Goal: Transaction & Acquisition: Purchase product/service

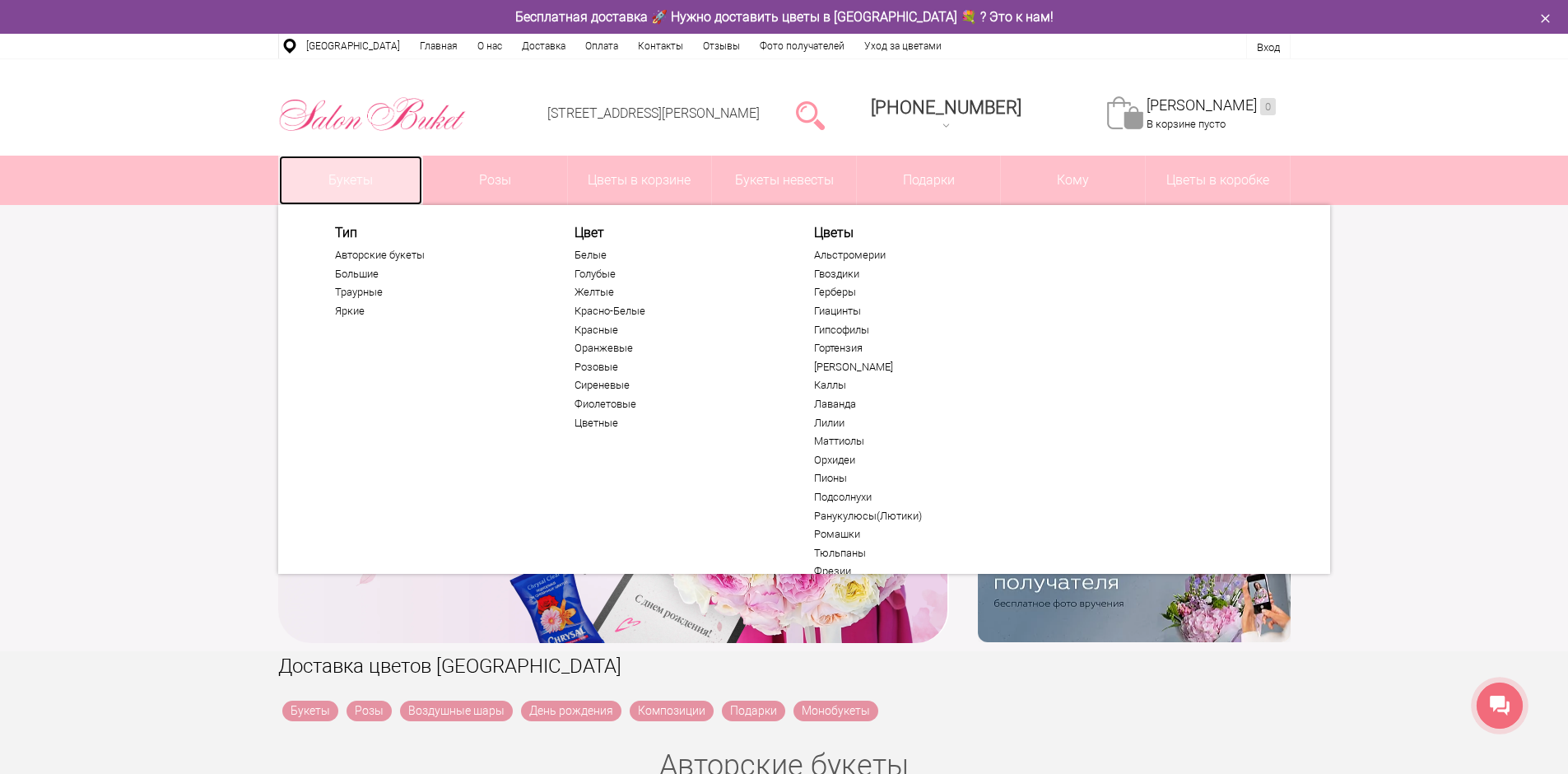
click at [363, 177] on link "Букеты" at bounding box center [351, 180] width 144 height 49
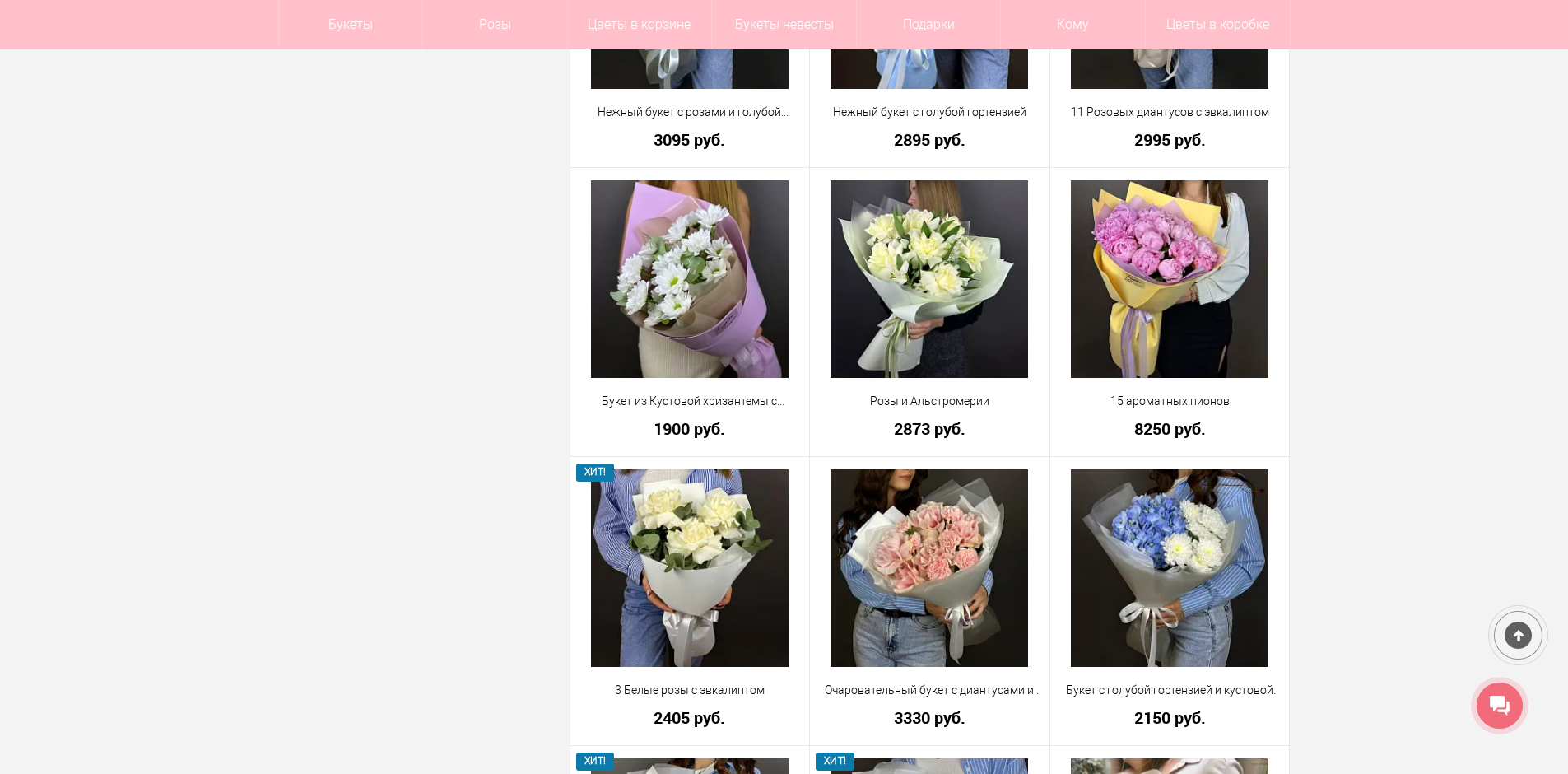
scroll to position [1563, 0]
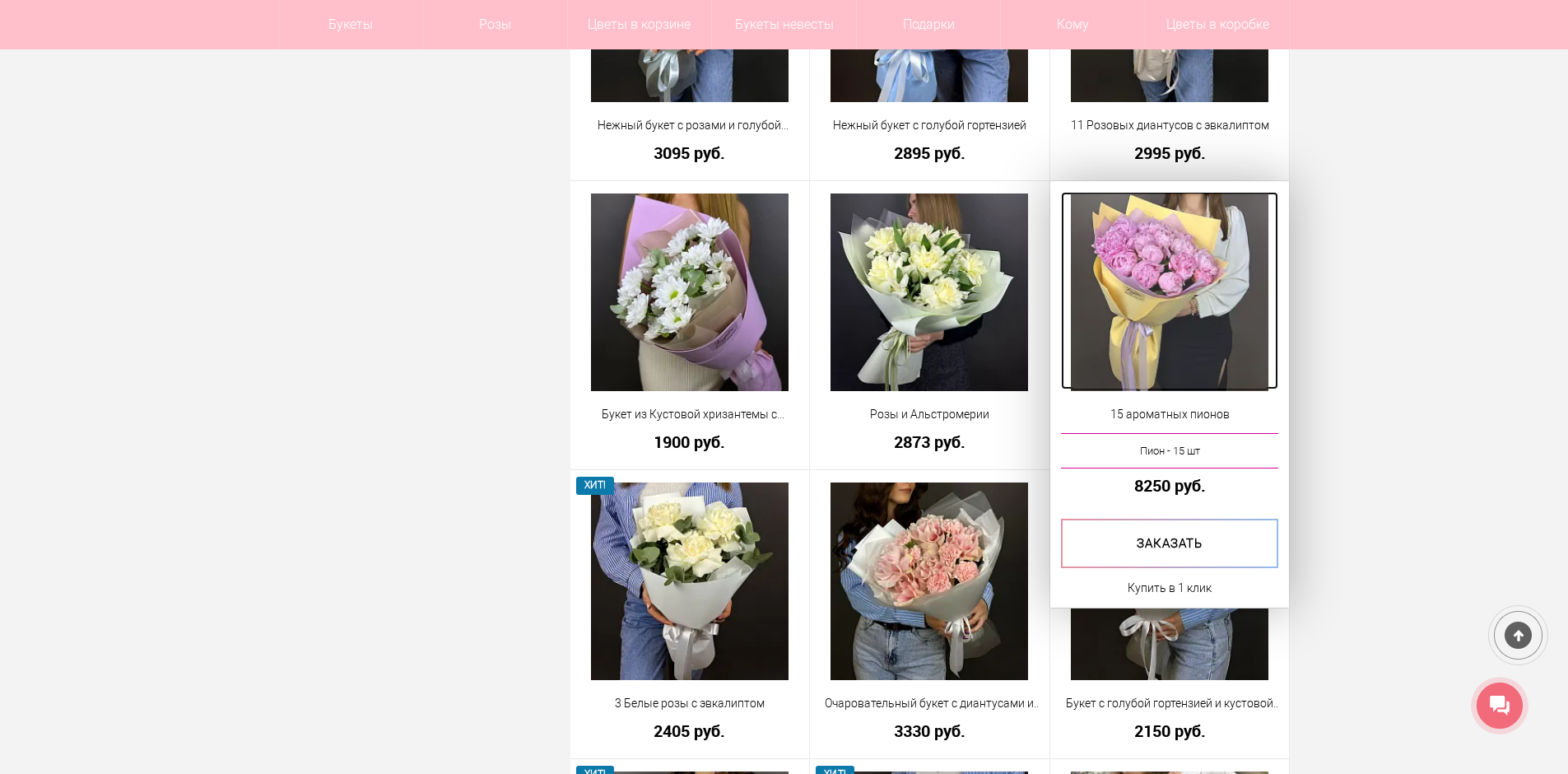
click at [1169, 321] on img at bounding box center [1170, 292] width 198 height 198
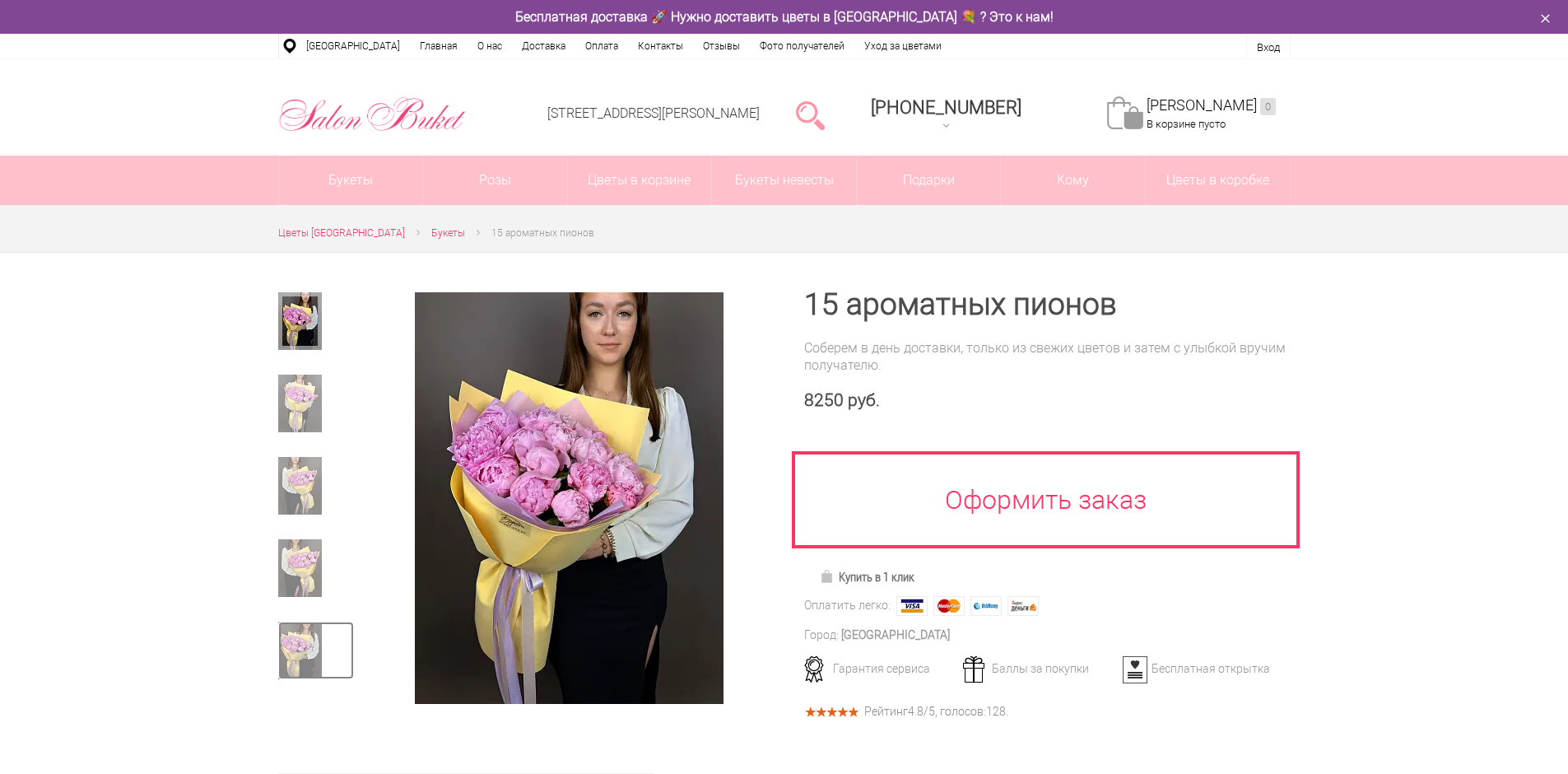
click at [301, 642] on img at bounding box center [300, 651] width 43 height 57
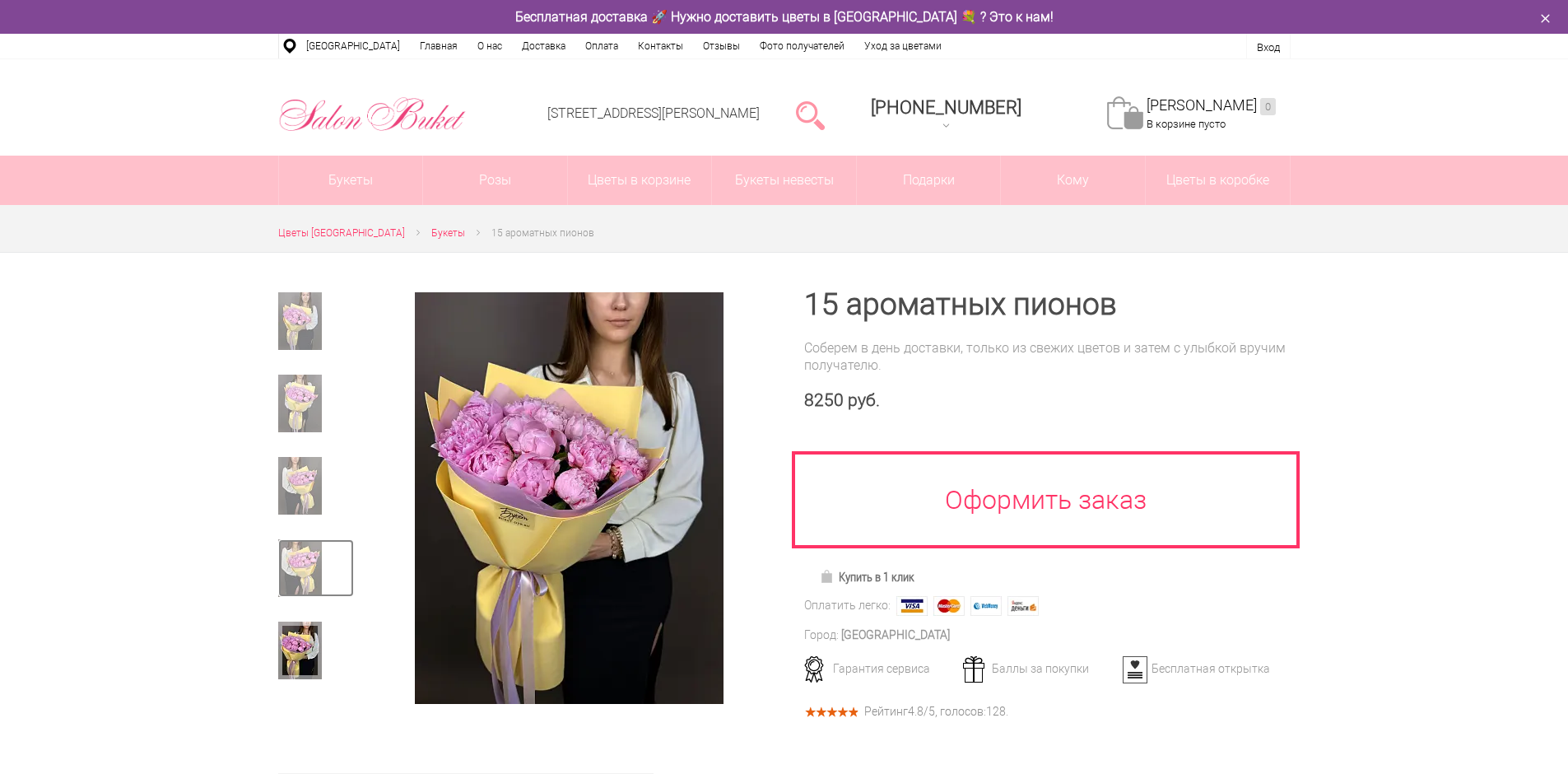
click at [299, 584] on img at bounding box center [300, 568] width 43 height 57
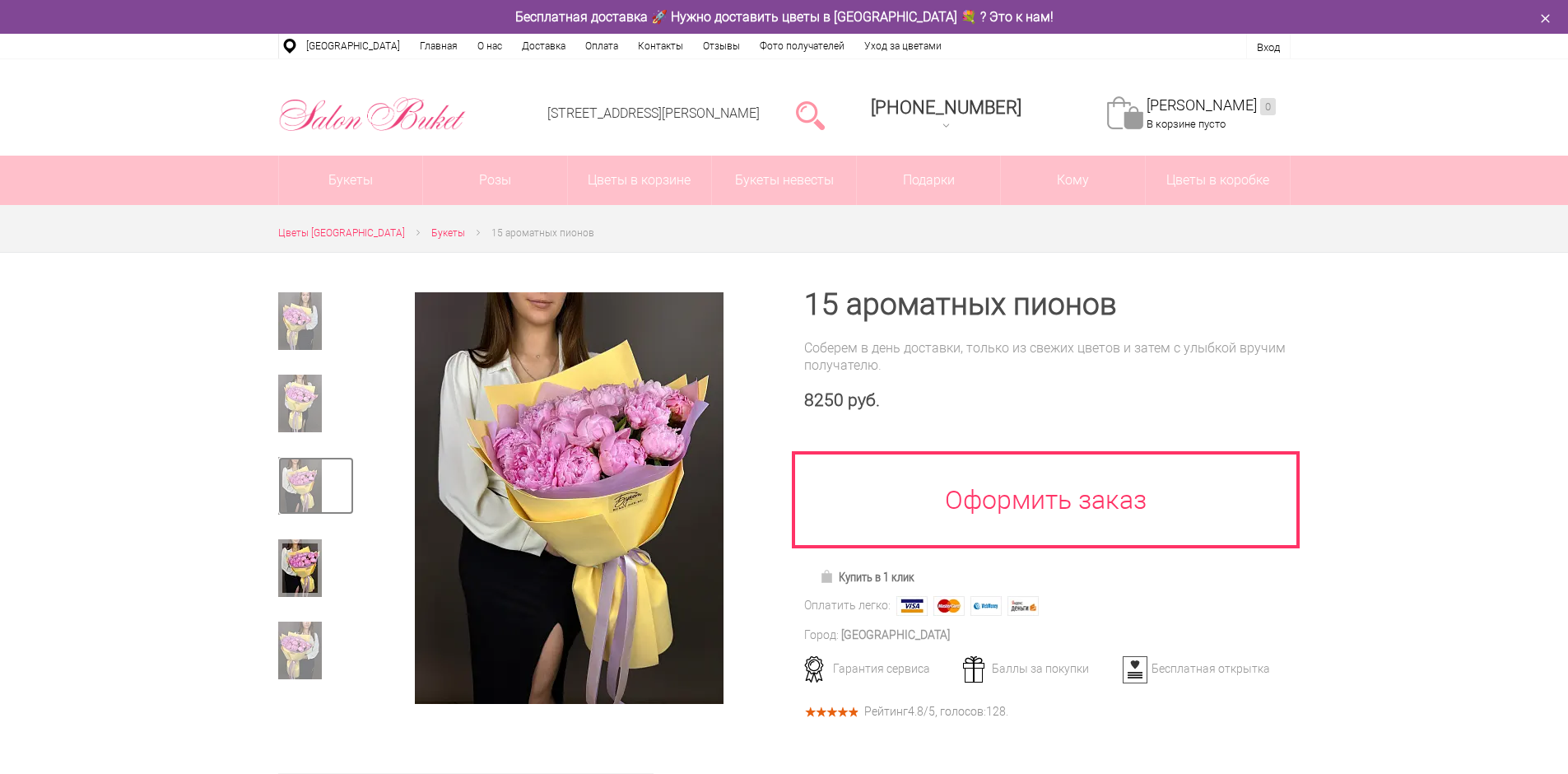
click at [302, 498] on img at bounding box center [300, 486] width 43 height 57
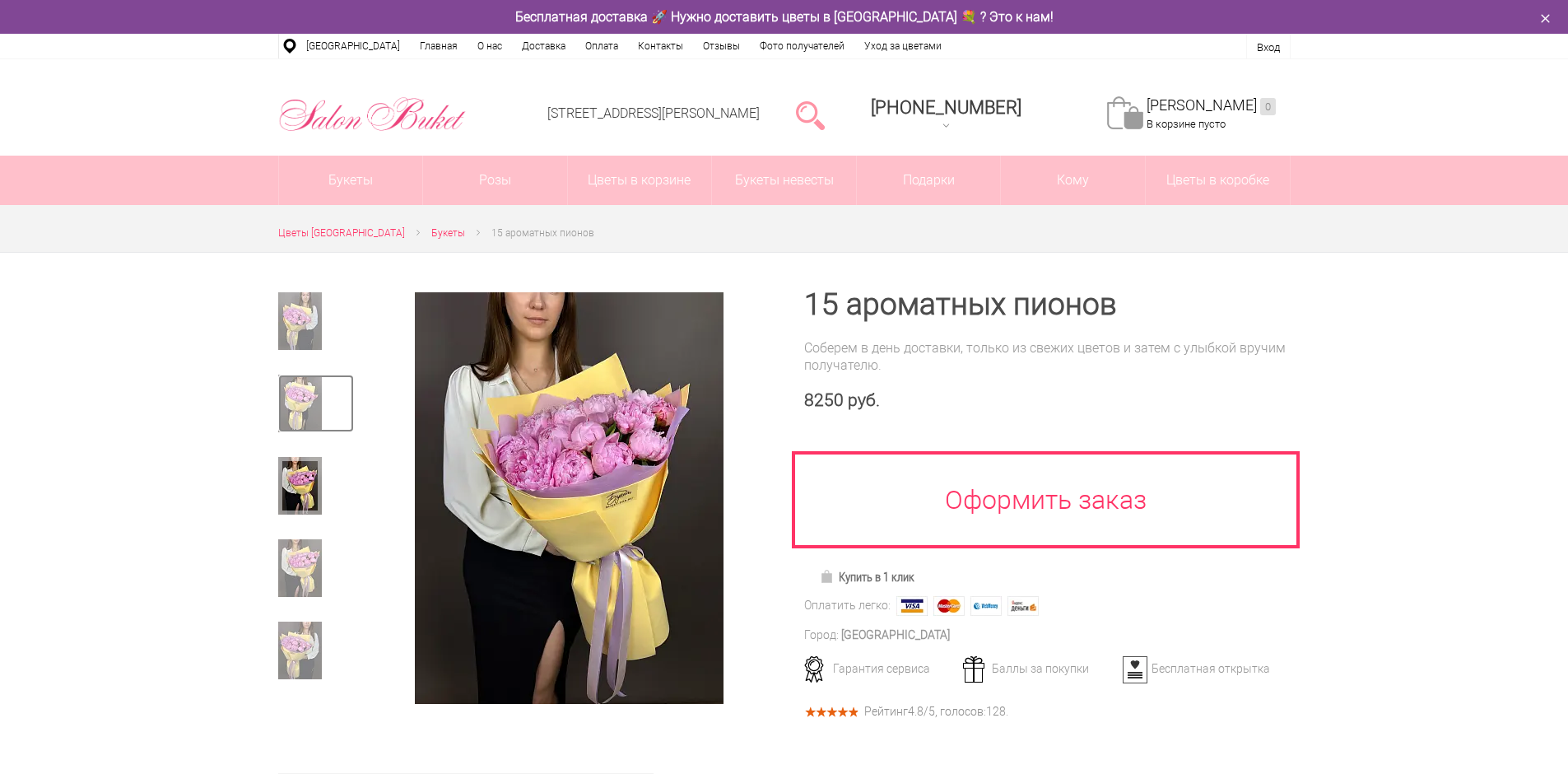
click at [317, 432] on link at bounding box center [316, 403] width 75 height 57
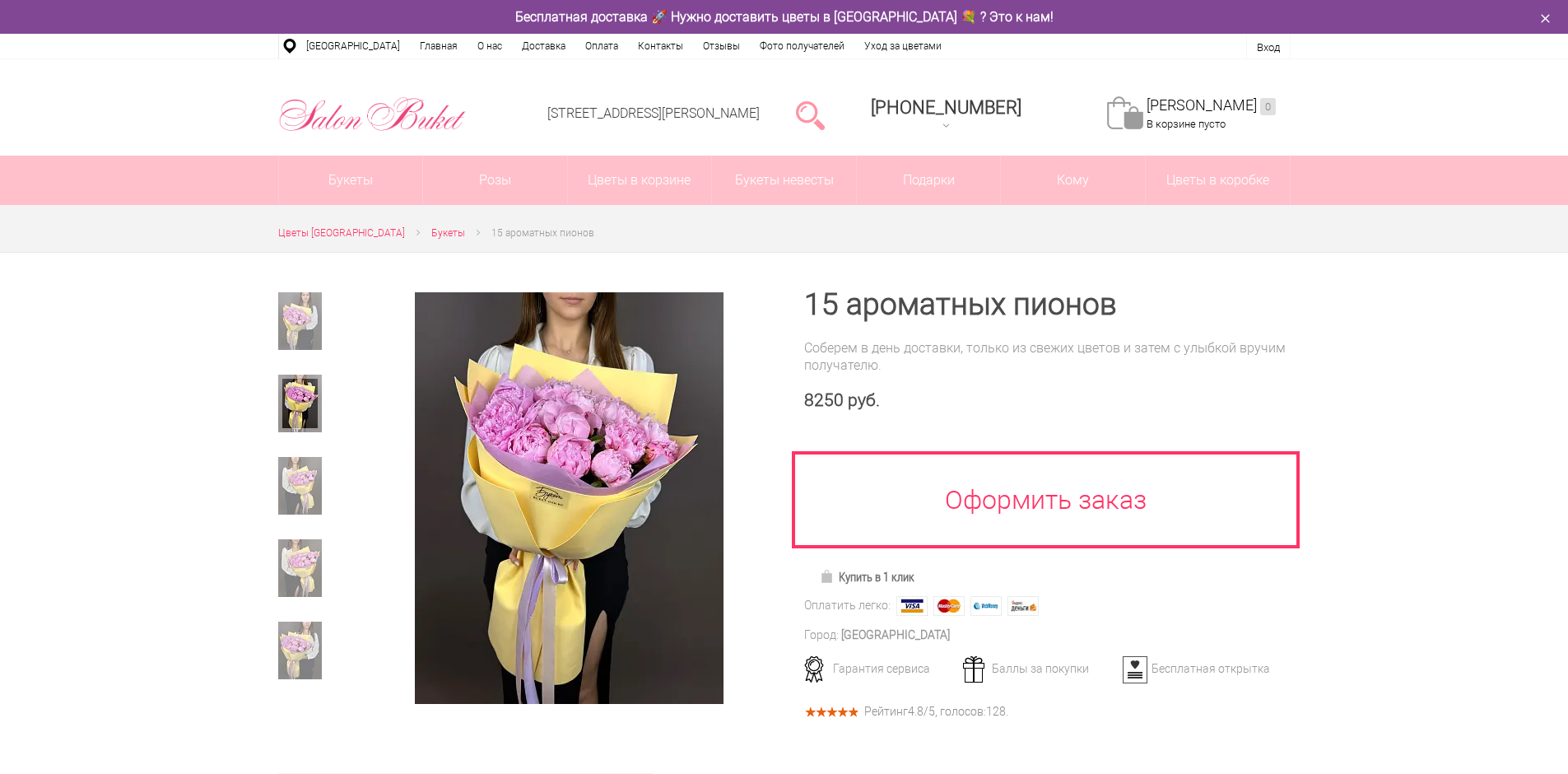
click at [314, 356] on div at bounding box center [316, 327] width 75 height 70
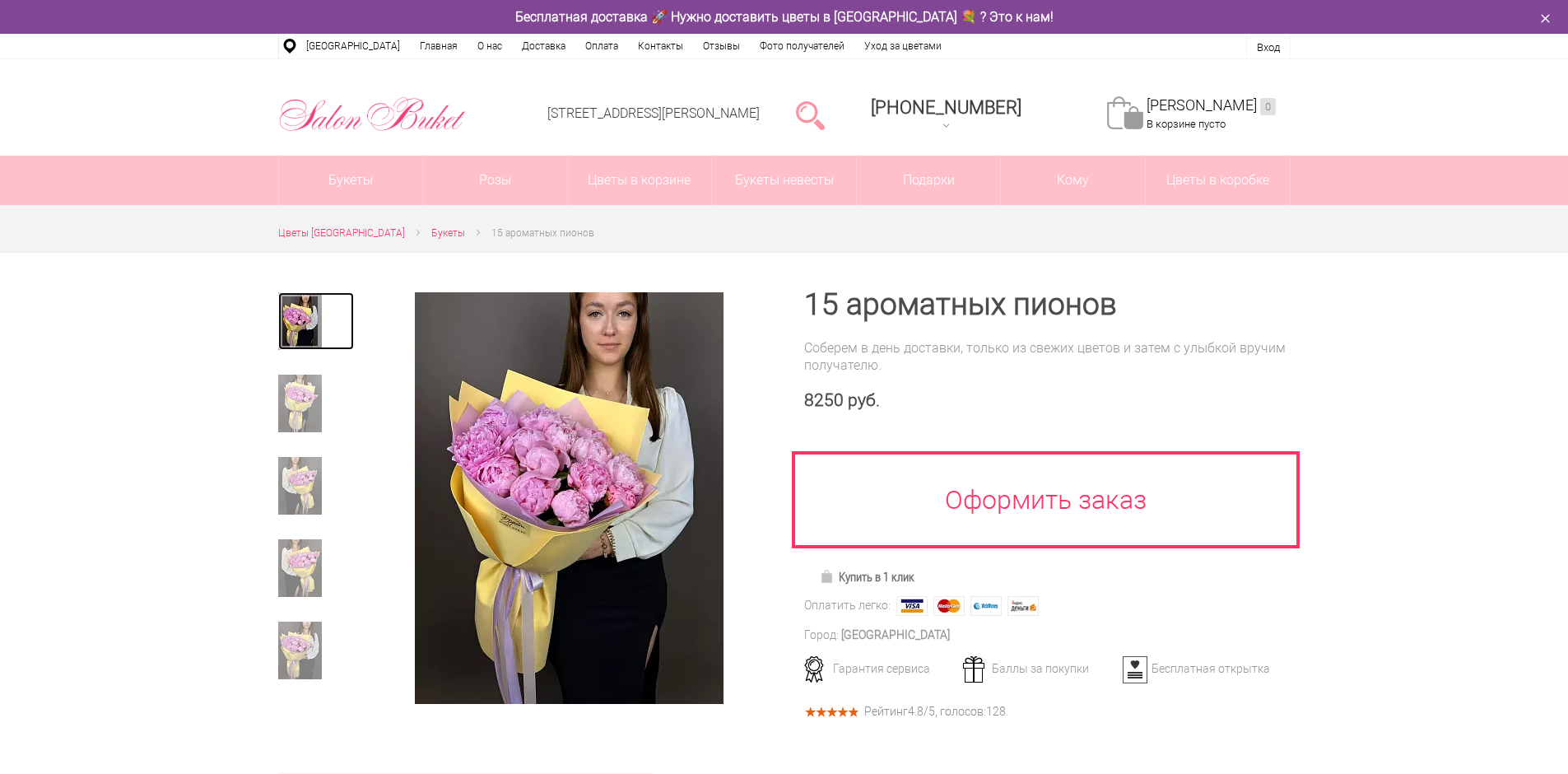
click at [314, 339] on img at bounding box center [300, 321] width 43 height 57
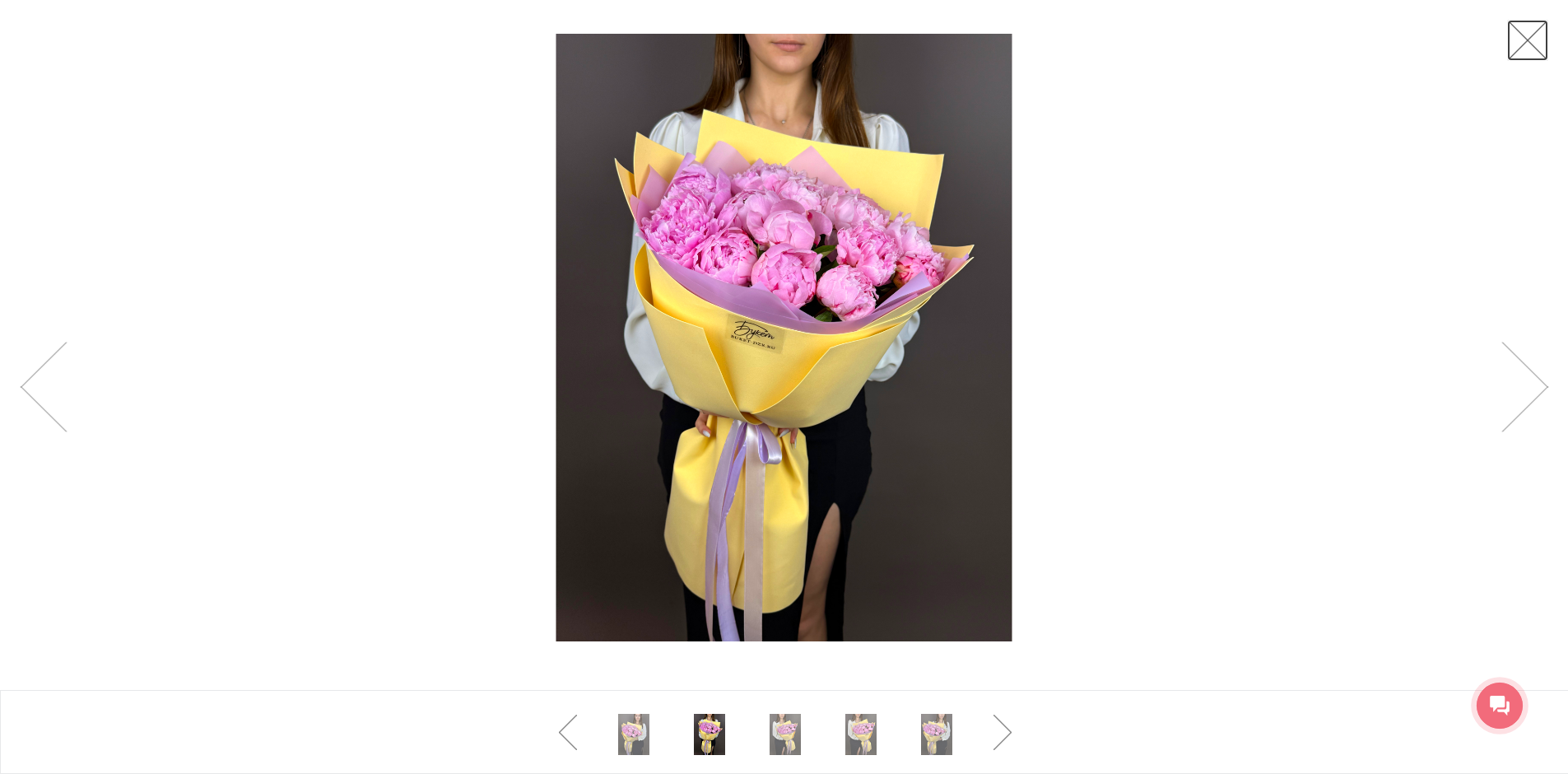
click at [1514, 49] on link at bounding box center [1527, 40] width 41 height 41
